Goal: Task Accomplishment & Management: Manage account settings

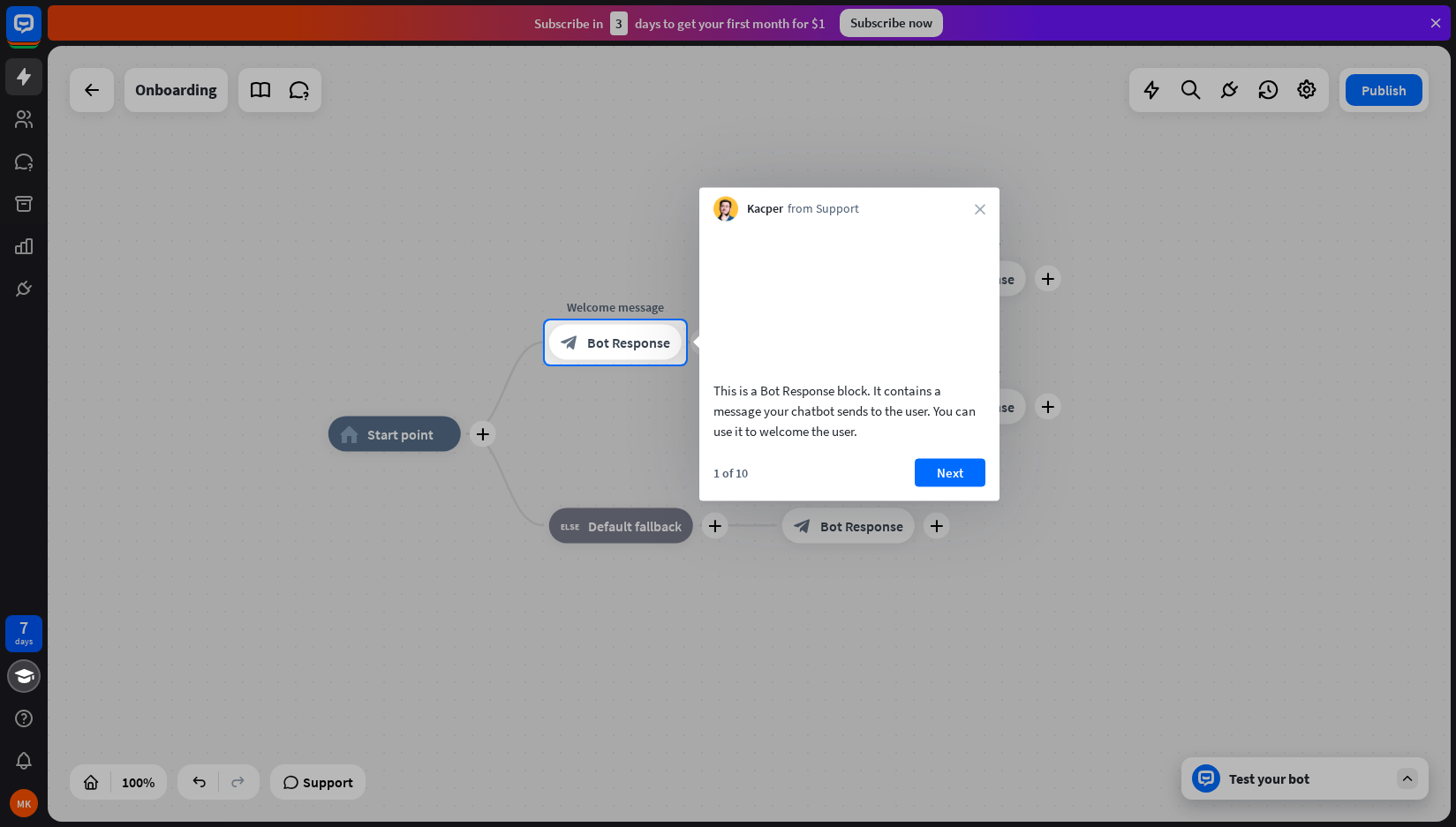
click at [24, 621] on div at bounding box center [728, 596] width 1456 height 463
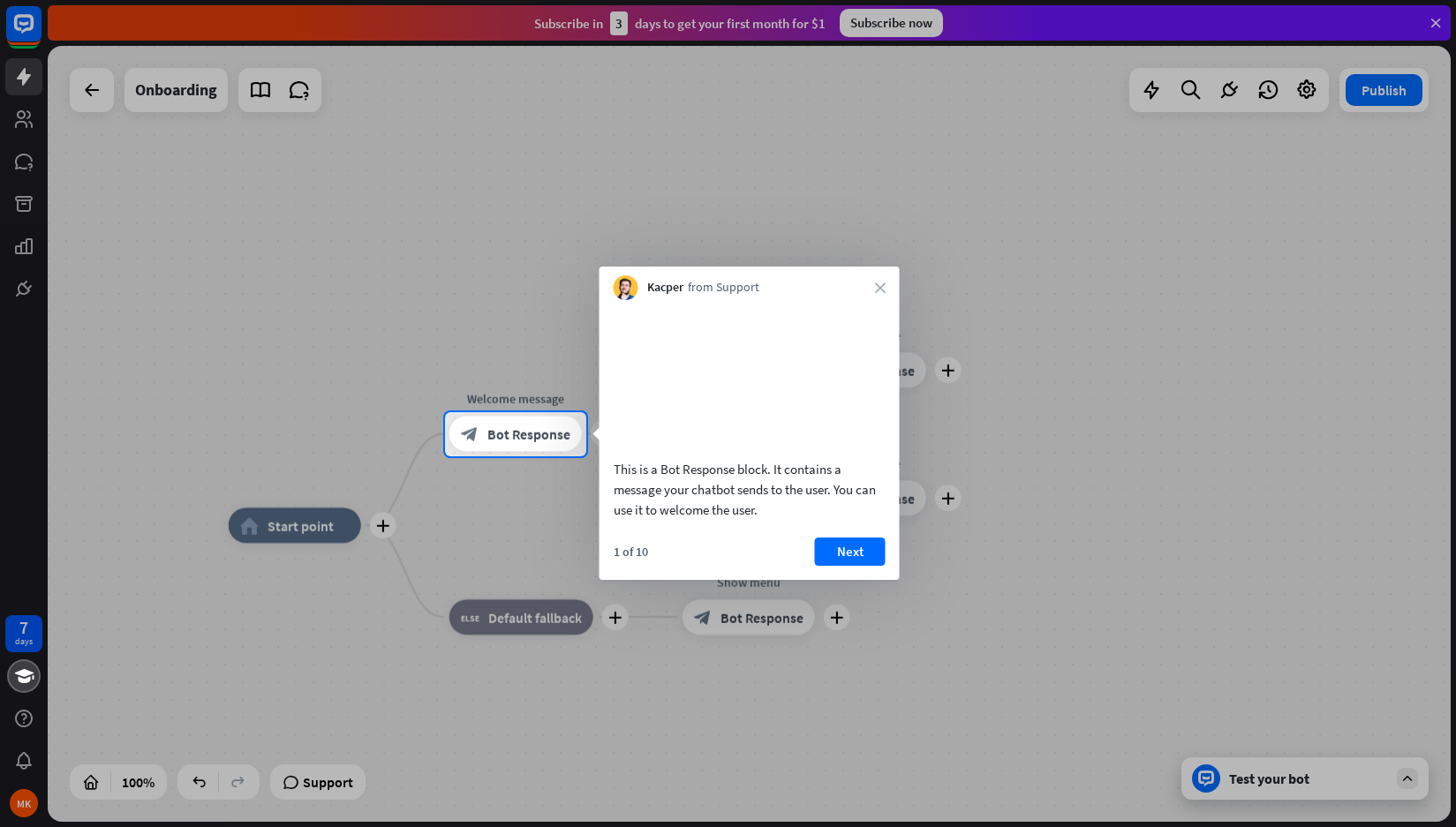
click at [24, 628] on div at bounding box center [728, 642] width 1456 height 371
drag, startPoint x: 24, startPoint y: 628, endPoint x: 787, endPoint y: 550, distance: 767.0
click at [737, 523] on body "7 days MK close Product Help First steps Get started with ChatBot Help Center F…" at bounding box center [728, 414] width 1456 height 827
click at [883, 287] on icon "close" at bounding box center [880, 287] width 10 height 10
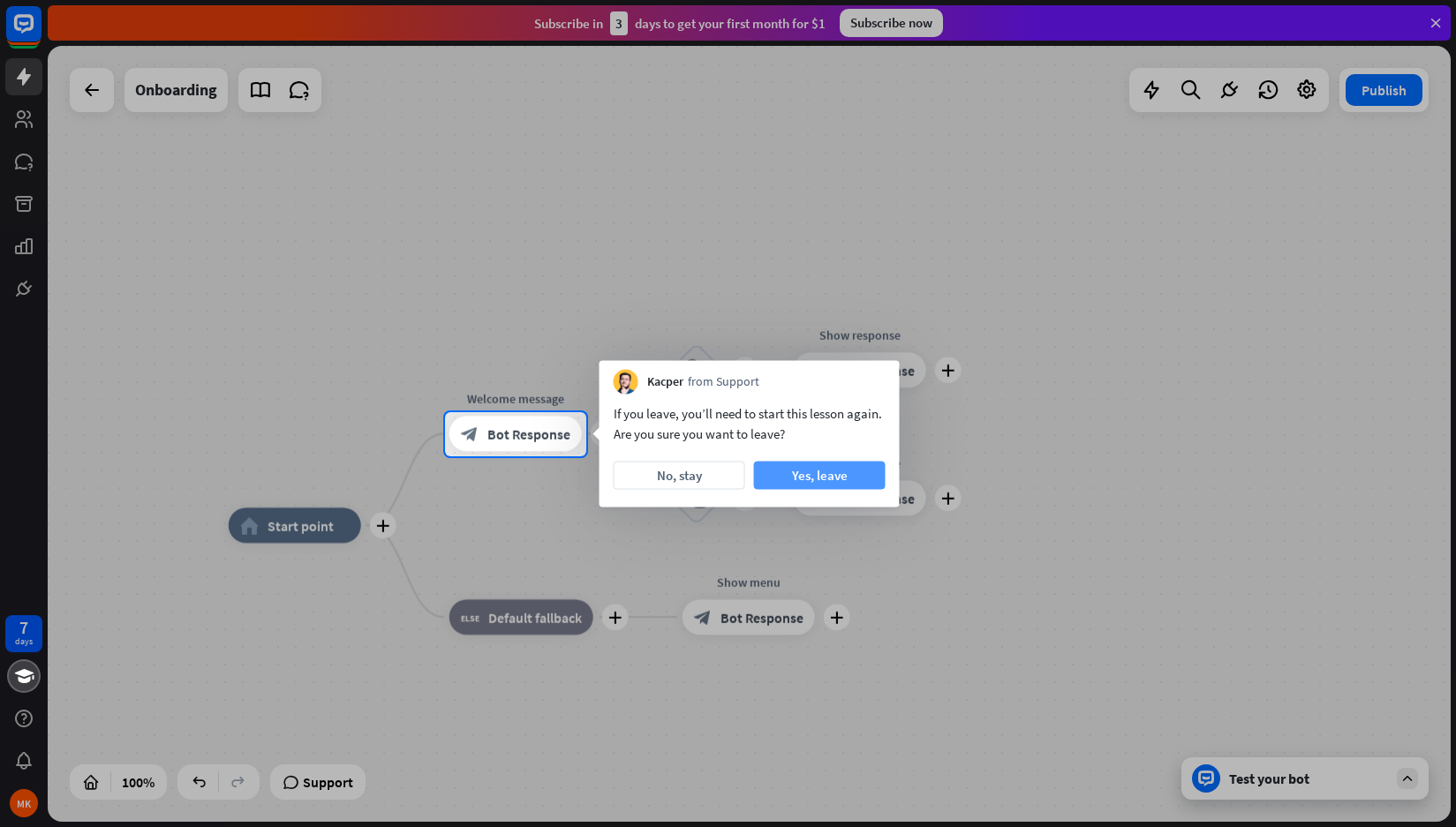
click at [823, 474] on button "Yes, leave" at bounding box center [820, 476] width 132 height 28
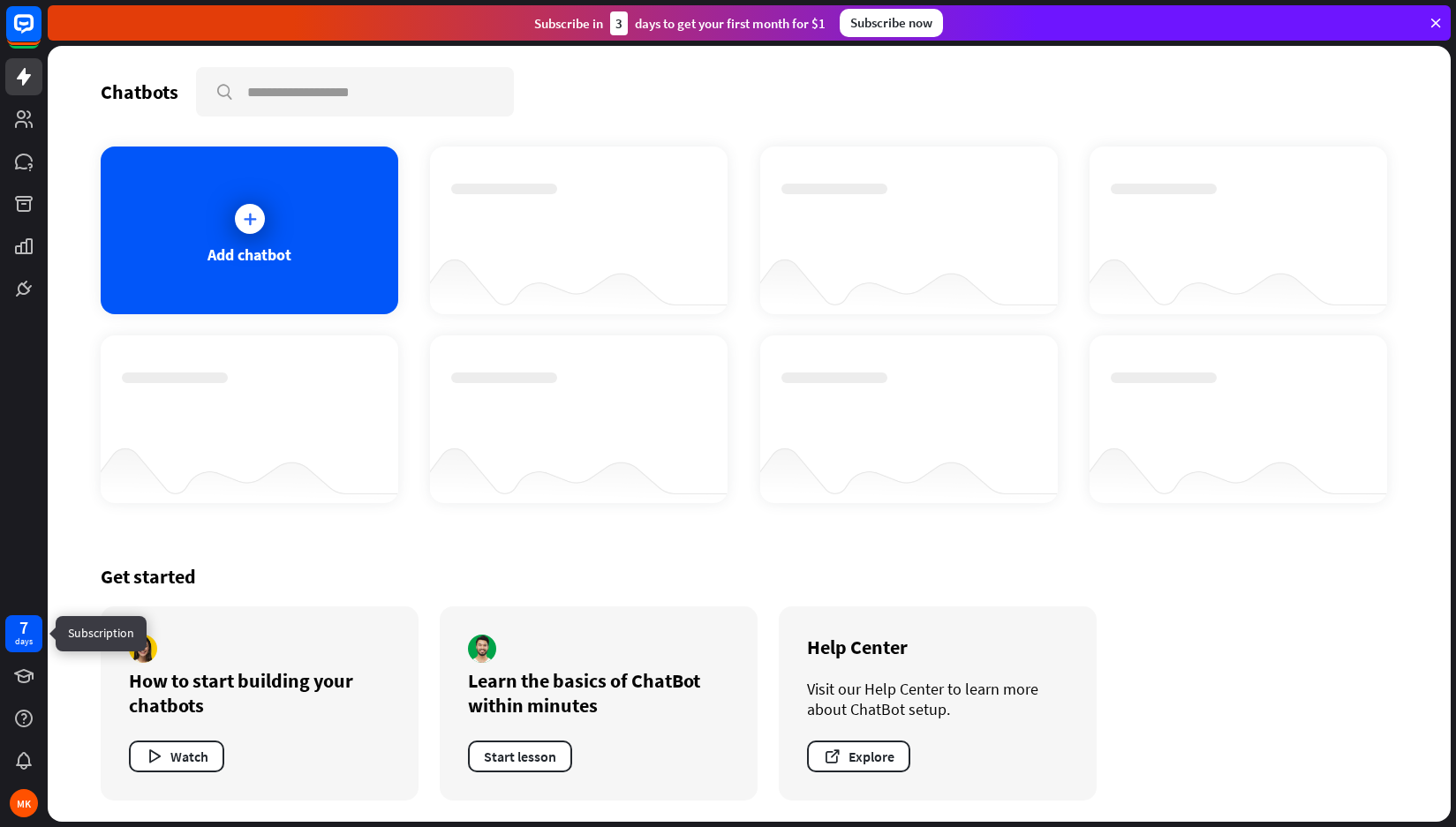
click at [27, 622] on div "7" at bounding box center [23, 627] width 8 height 16
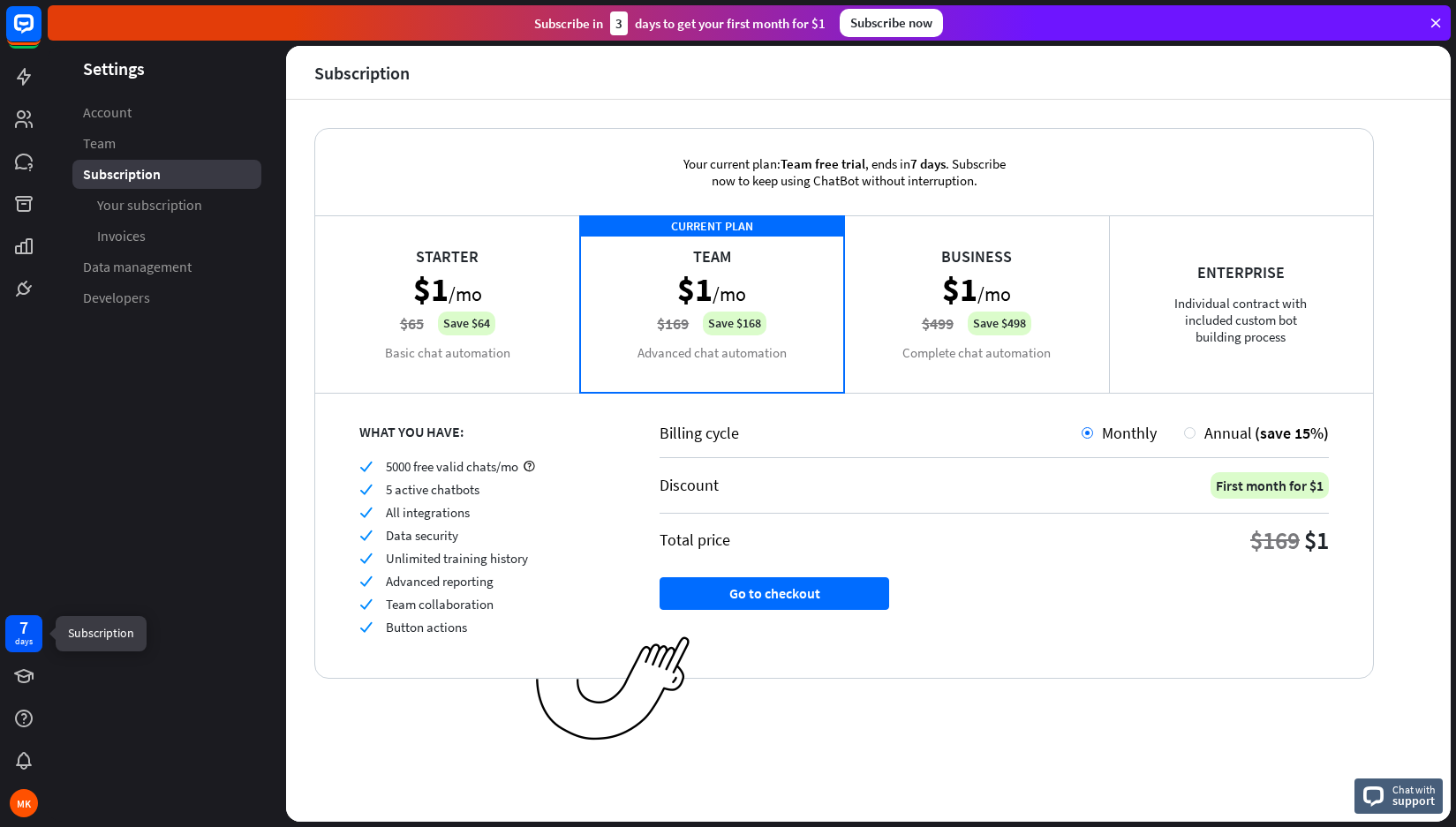
click at [30, 631] on div "7 days" at bounding box center [23, 634] width 18 height 28
